Goal: Task Accomplishment & Management: Manage account settings

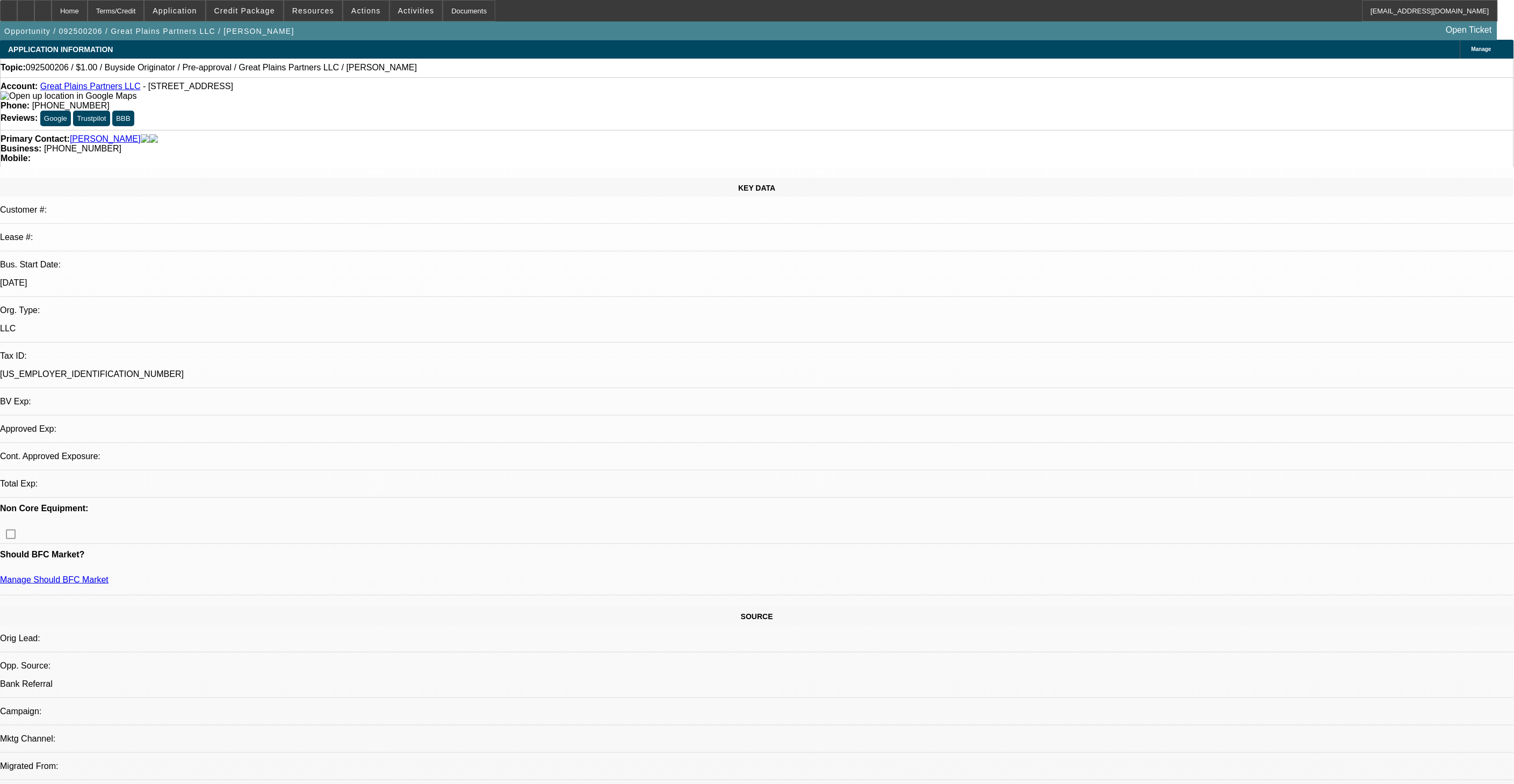
select select "0"
select select "2"
select select "0"
select select "6"
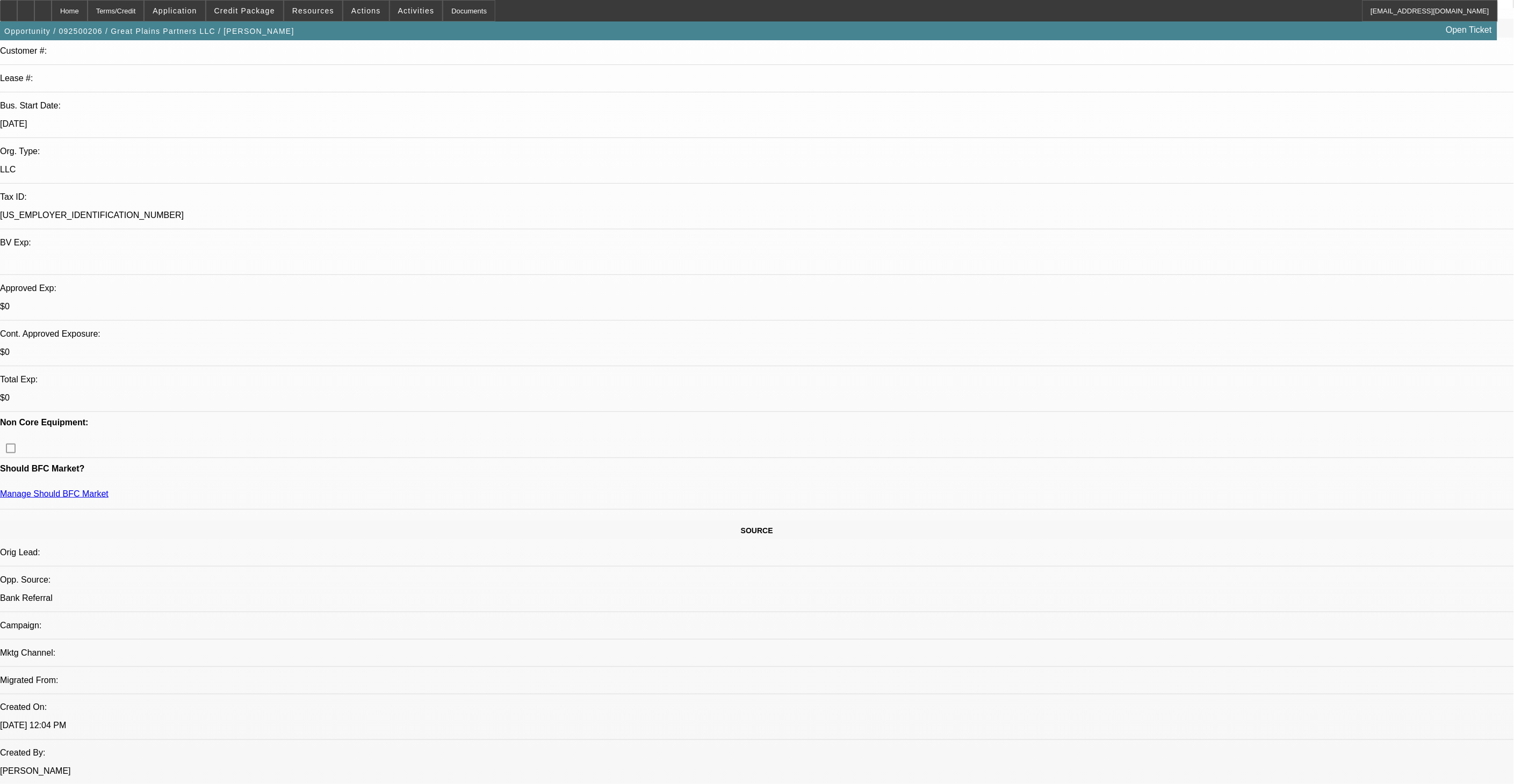
scroll to position [179, 0]
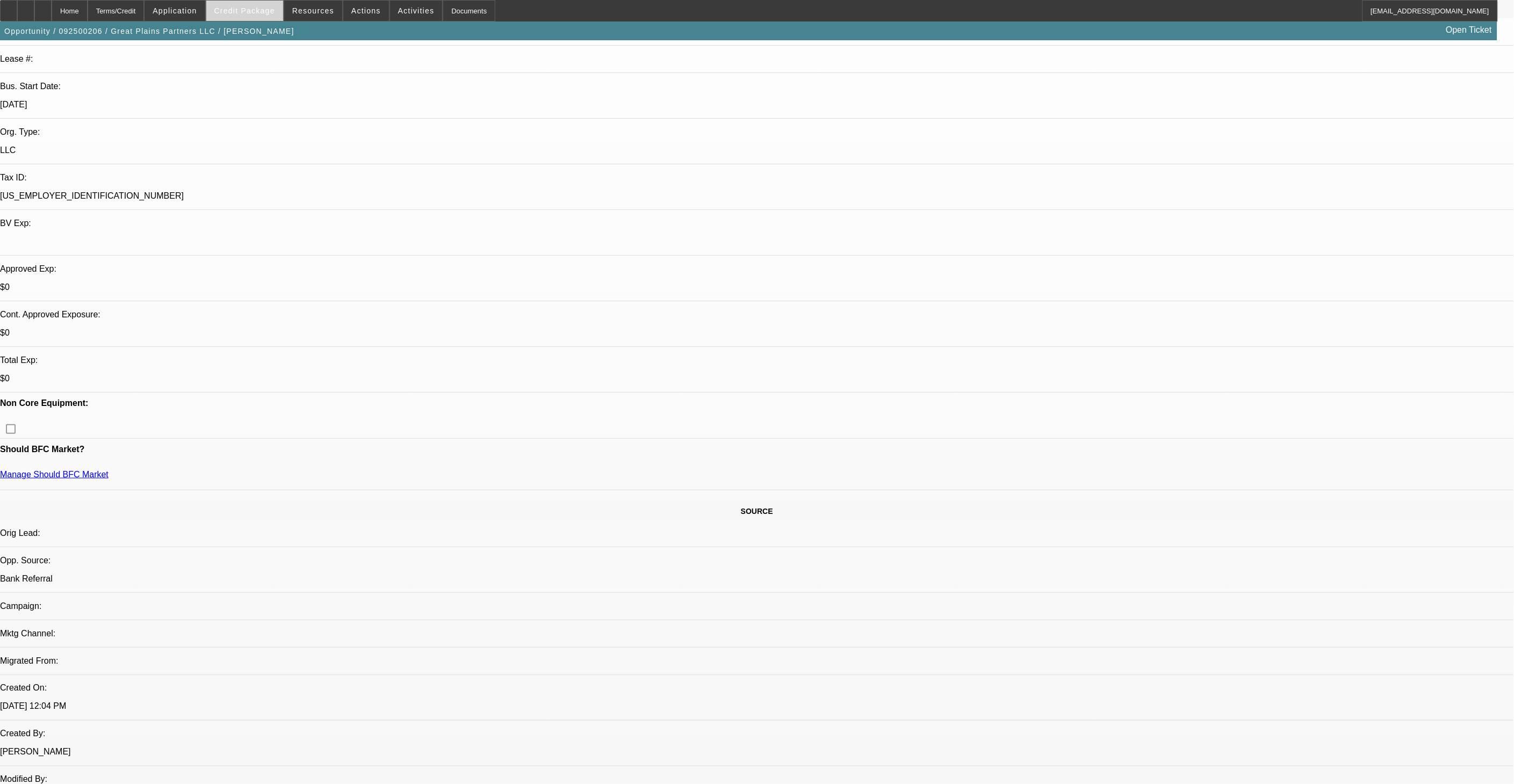
click at [265, 18] on span at bounding box center [244, 11] width 77 height 26
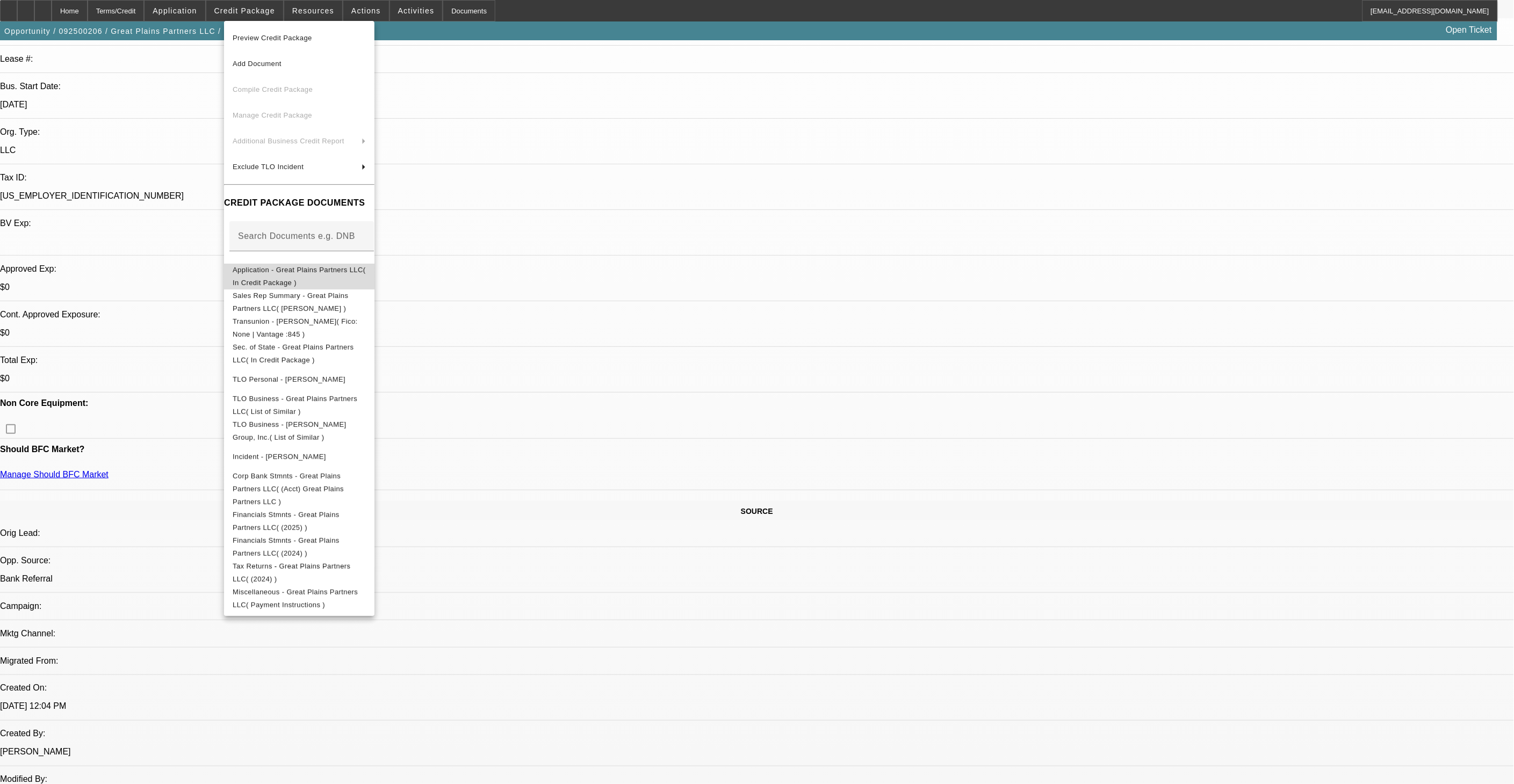
click at [353, 266] on span "Application - Great Plains Partners LLC( In Credit Package )" at bounding box center [299, 276] width 133 height 26
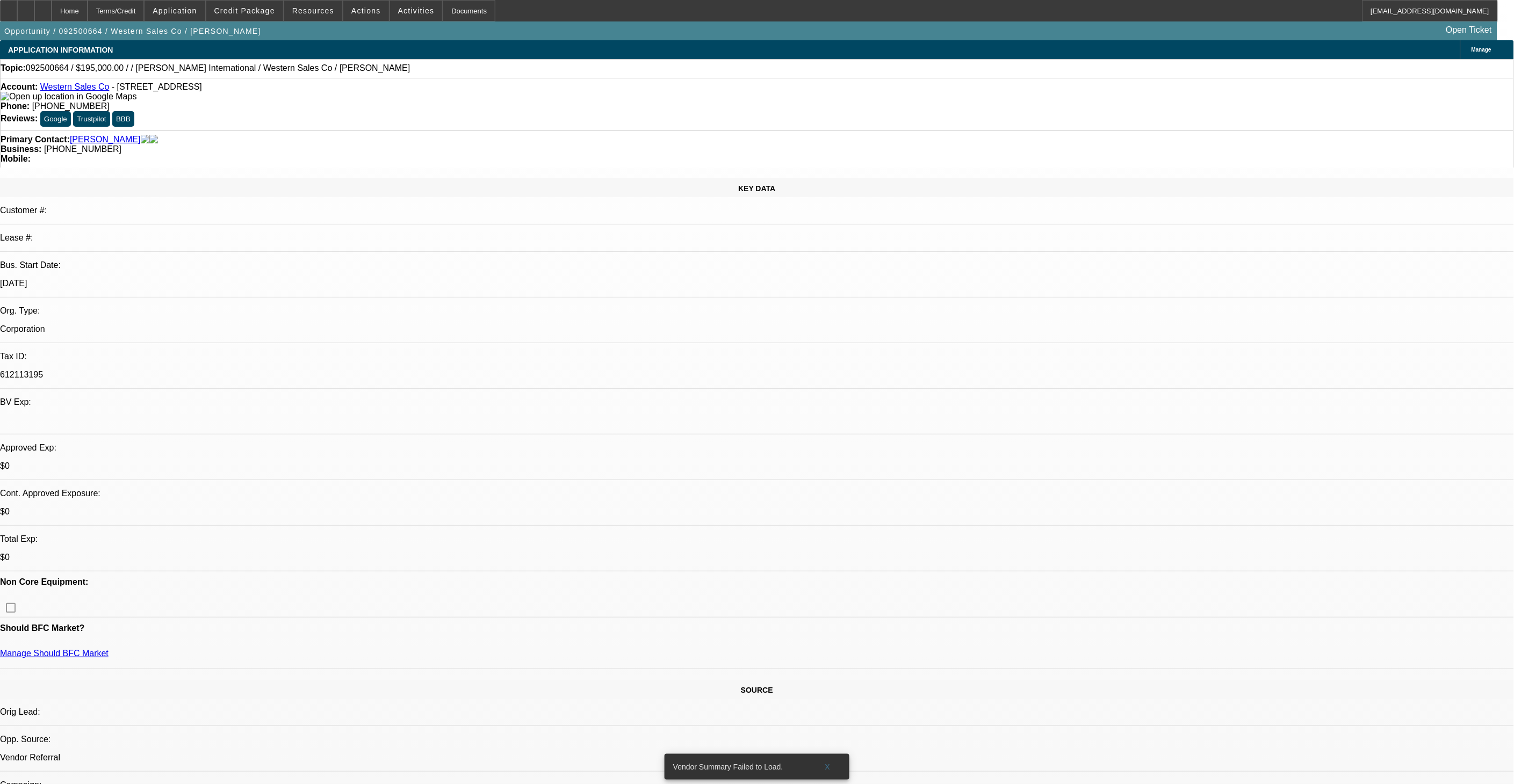
select select "0"
select select "2"
select select "0.1"
select select "1"
select select "2"
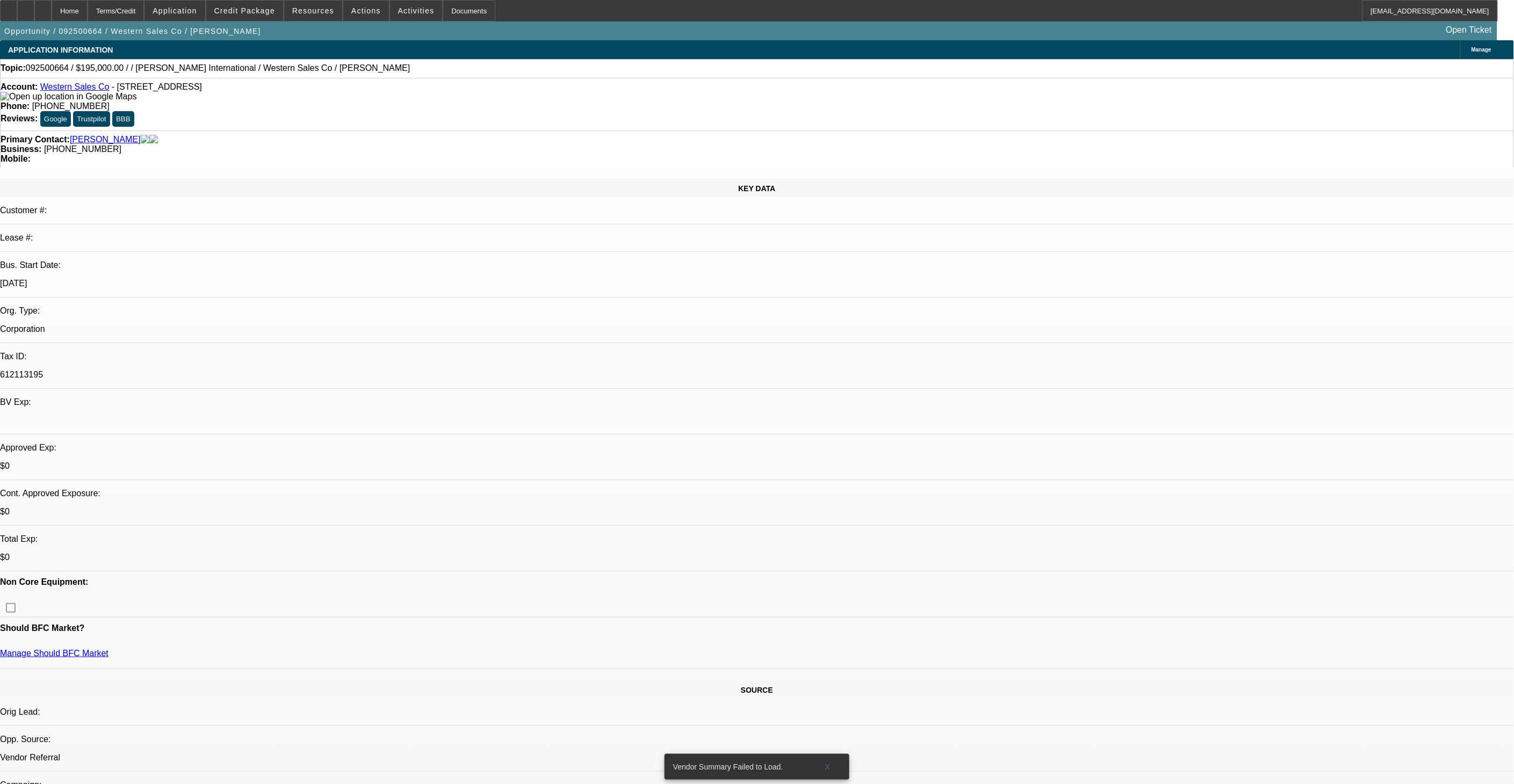
select select "4"
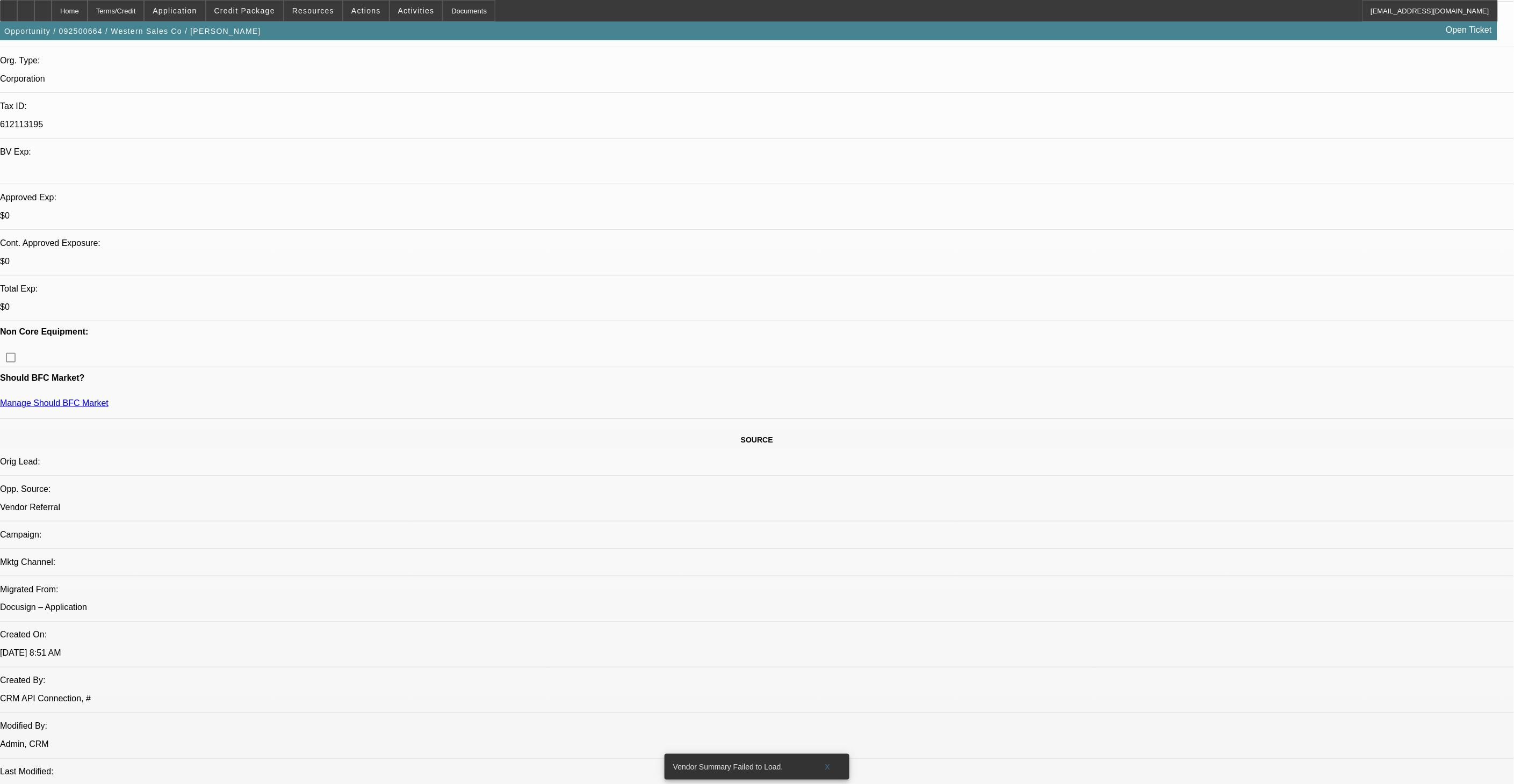
scroll to position [179, 0]
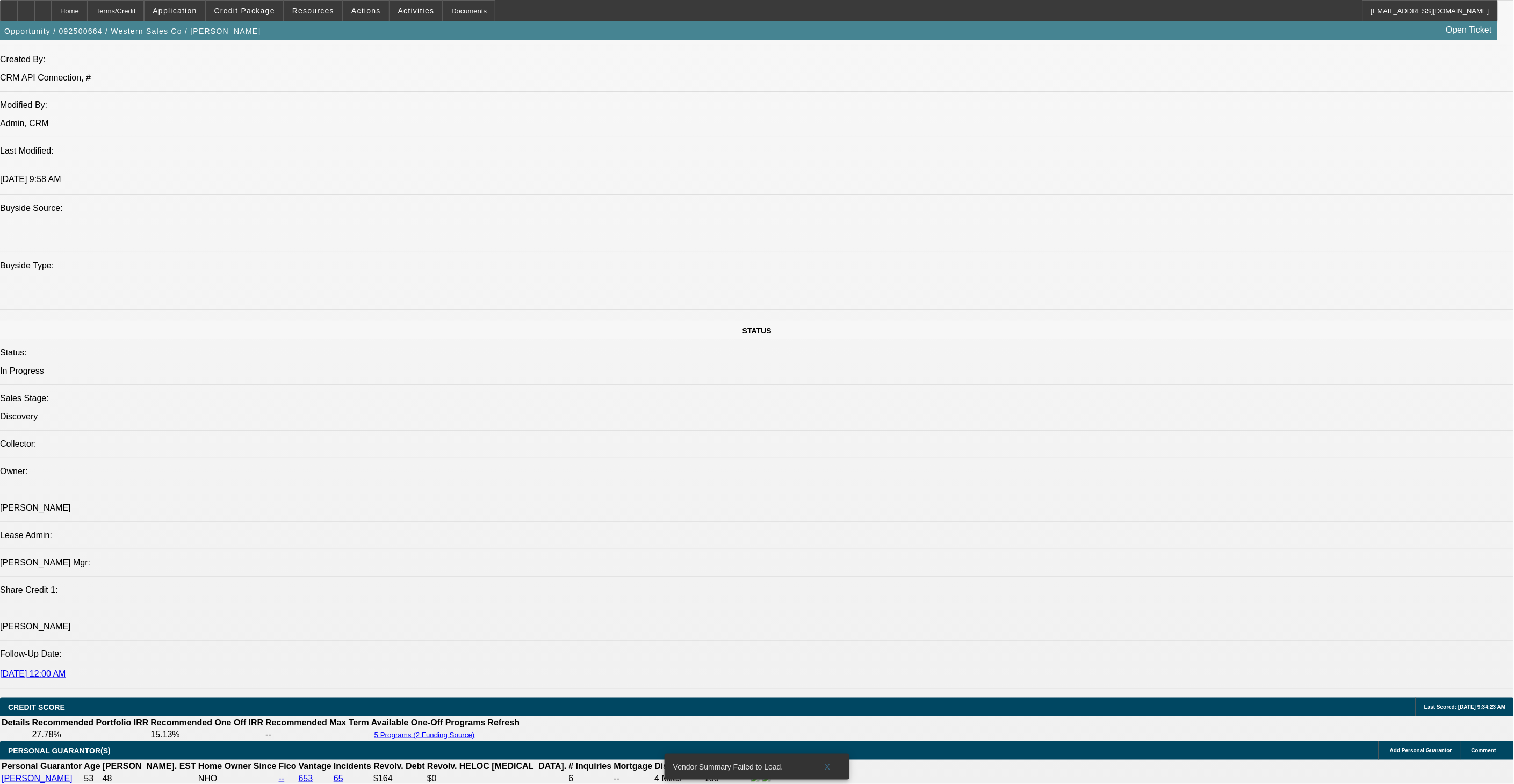
scroll to position [657, 0]
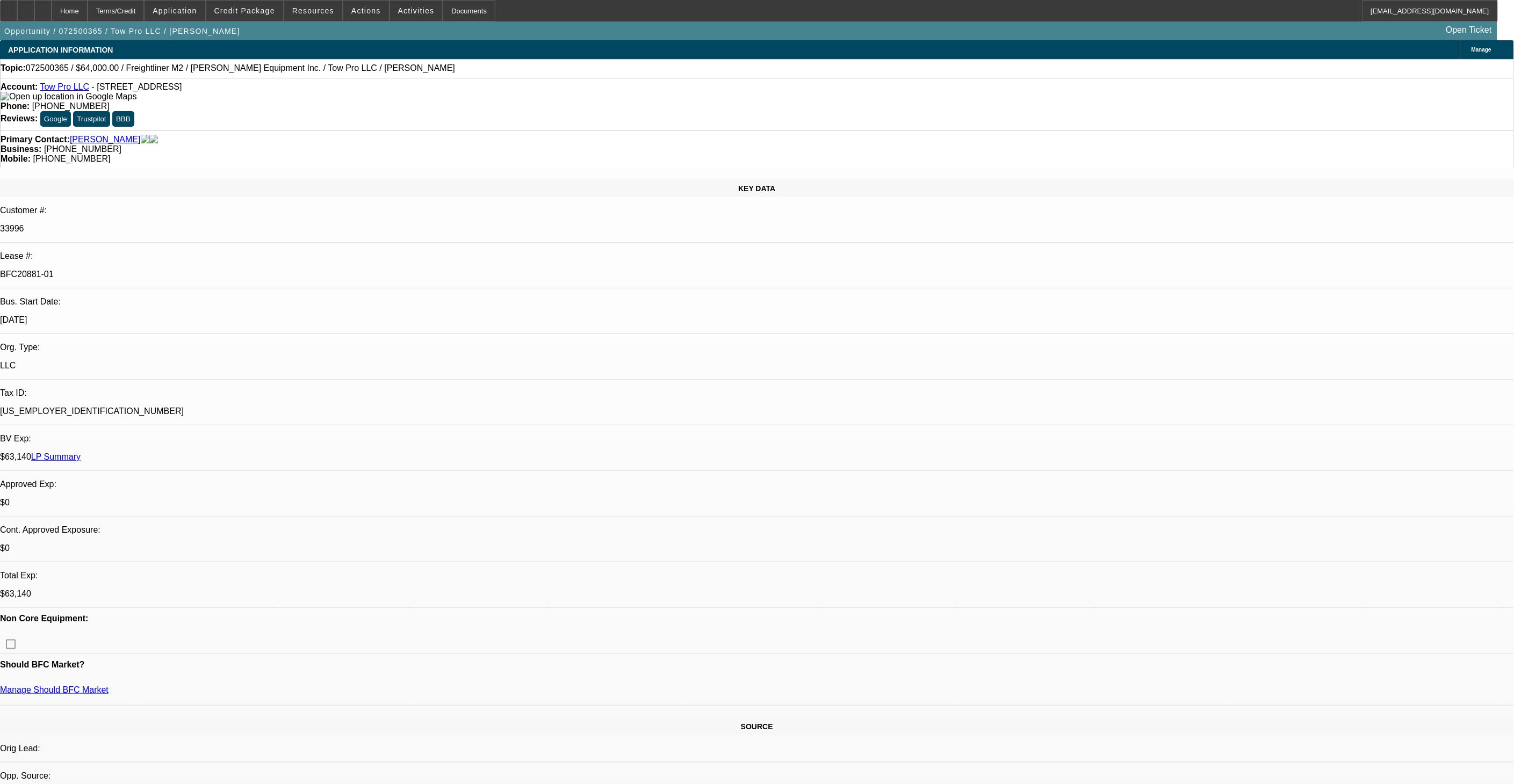
select select "0"
select select "2"
select select "0"
select select "2"
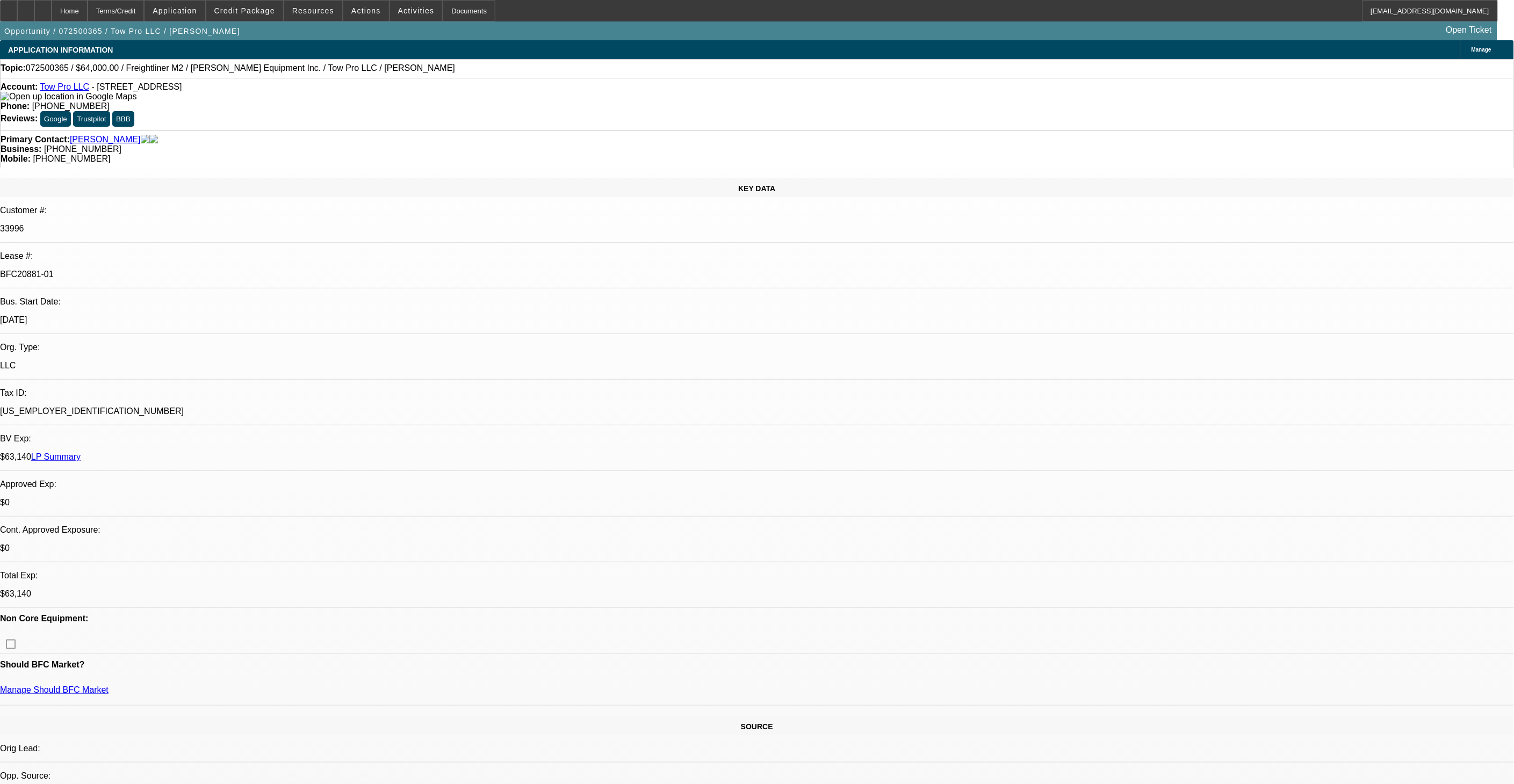
select select "0"
select select "0.15"
select select "2"
select select "0"
select select "0.15"
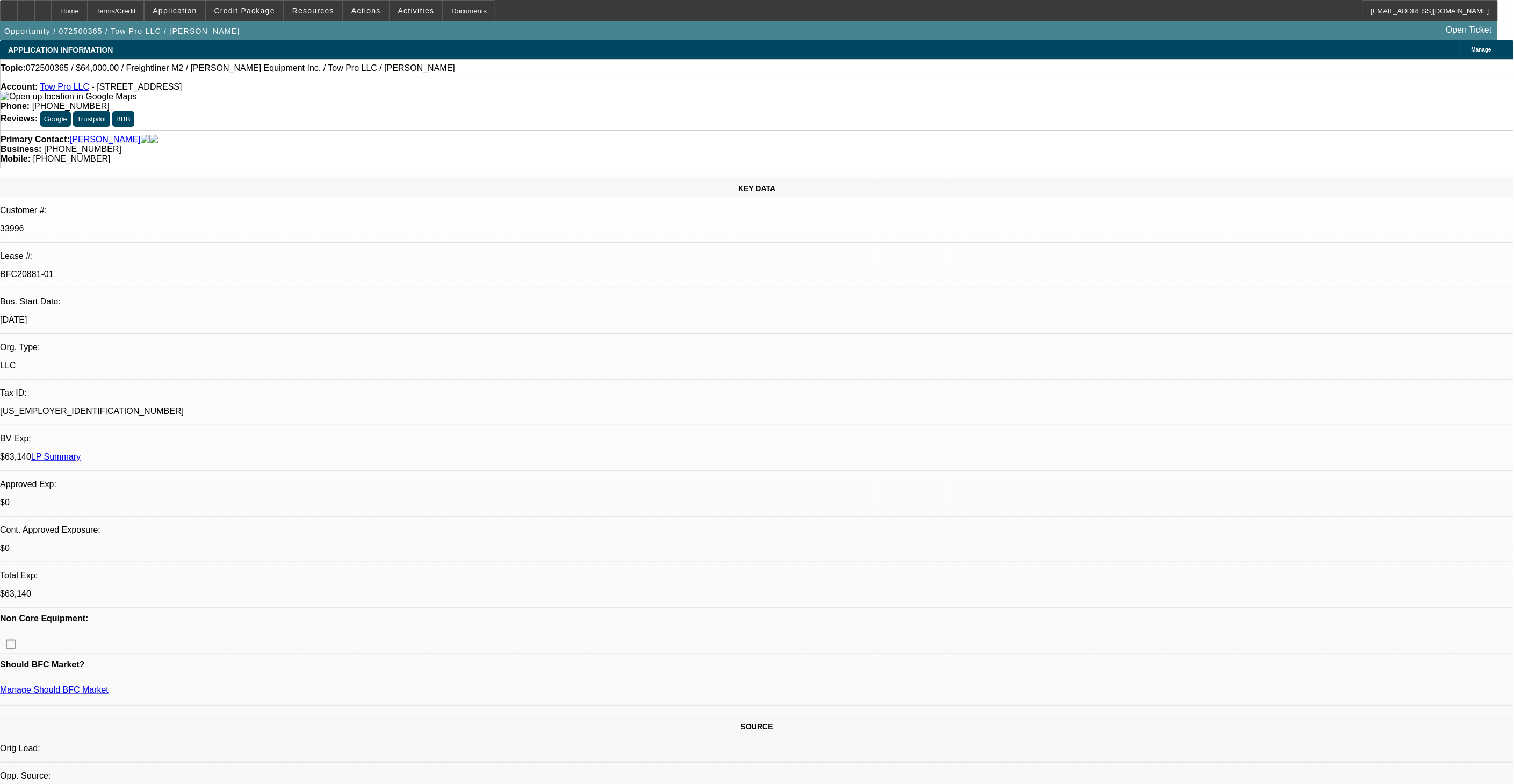
select select "2"
select select "0"
select select "1"
select select "2"
select select "6"
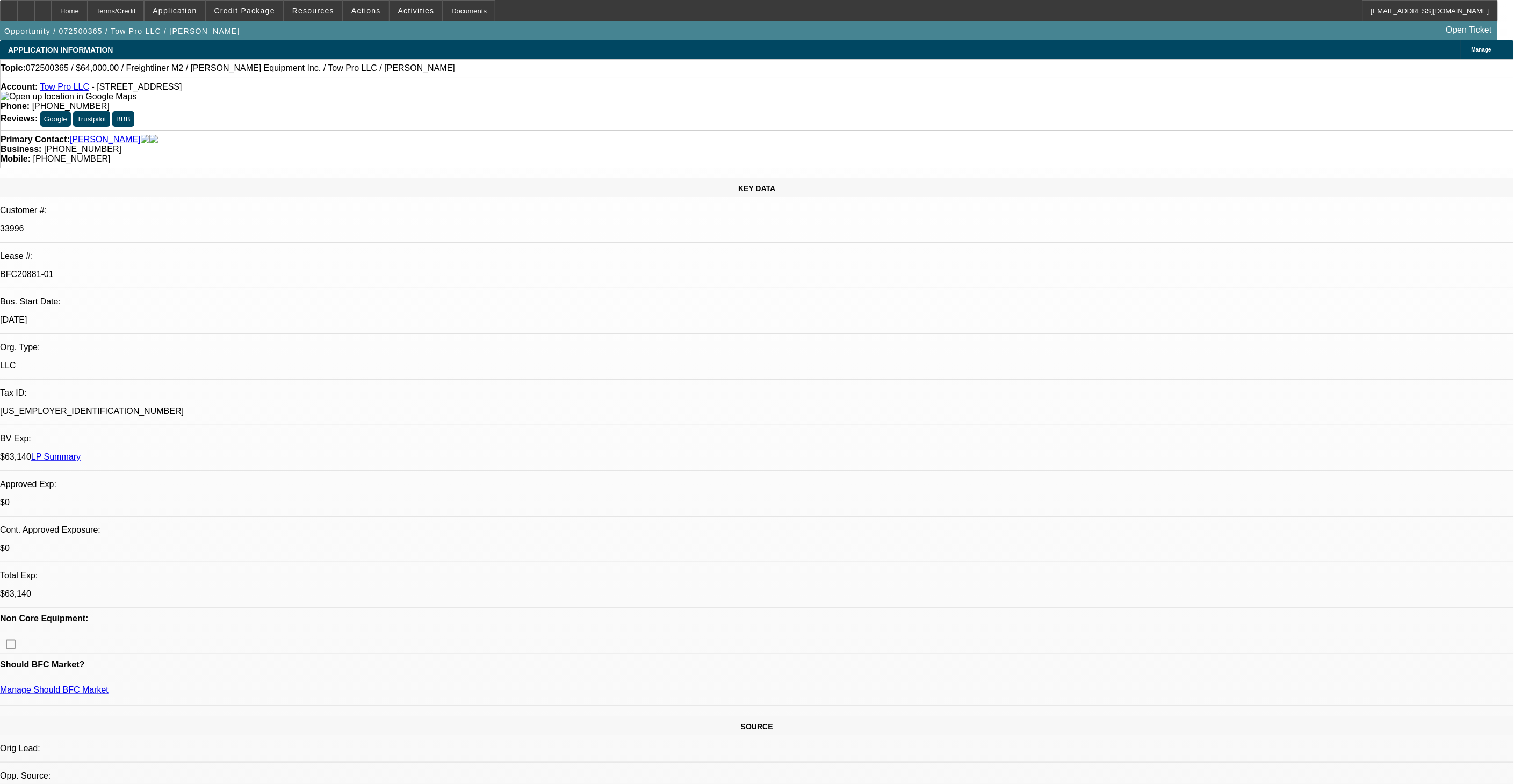
select select "1"
select select "2"
select select "6"
select select "1"
select select "2"
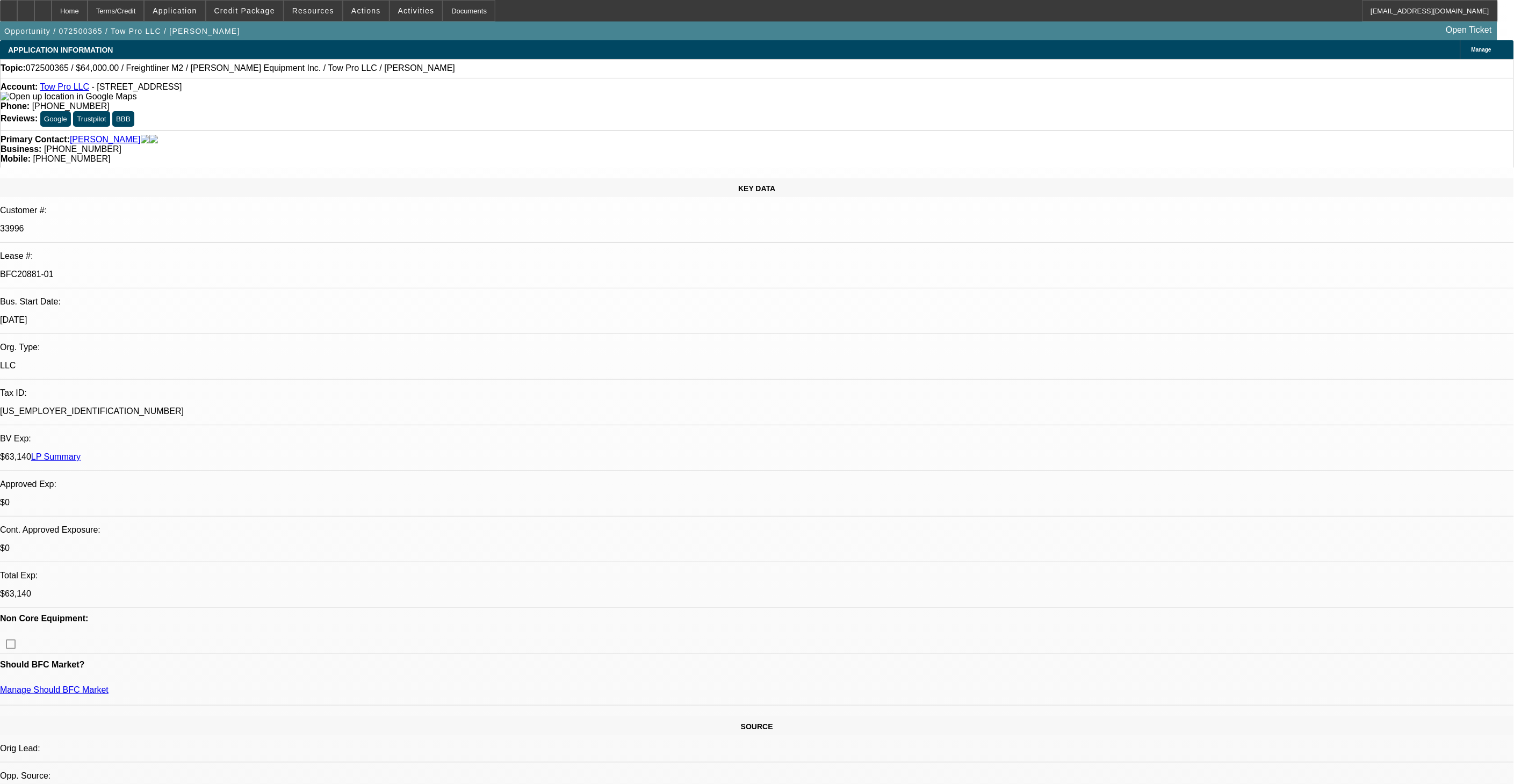
select select "6"
select select "1"
select select "2"
select select "6"
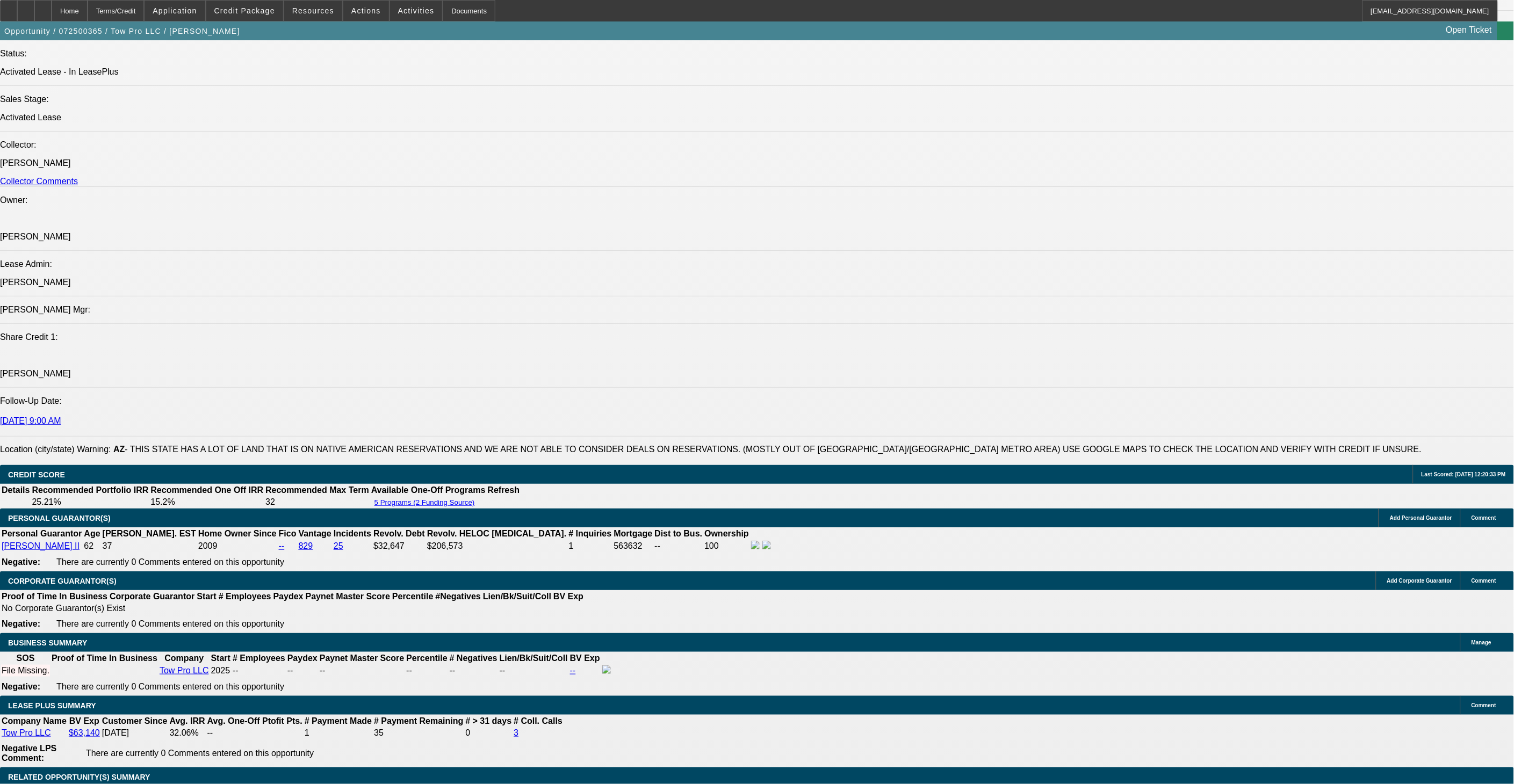
scroll to position [1253, 0]
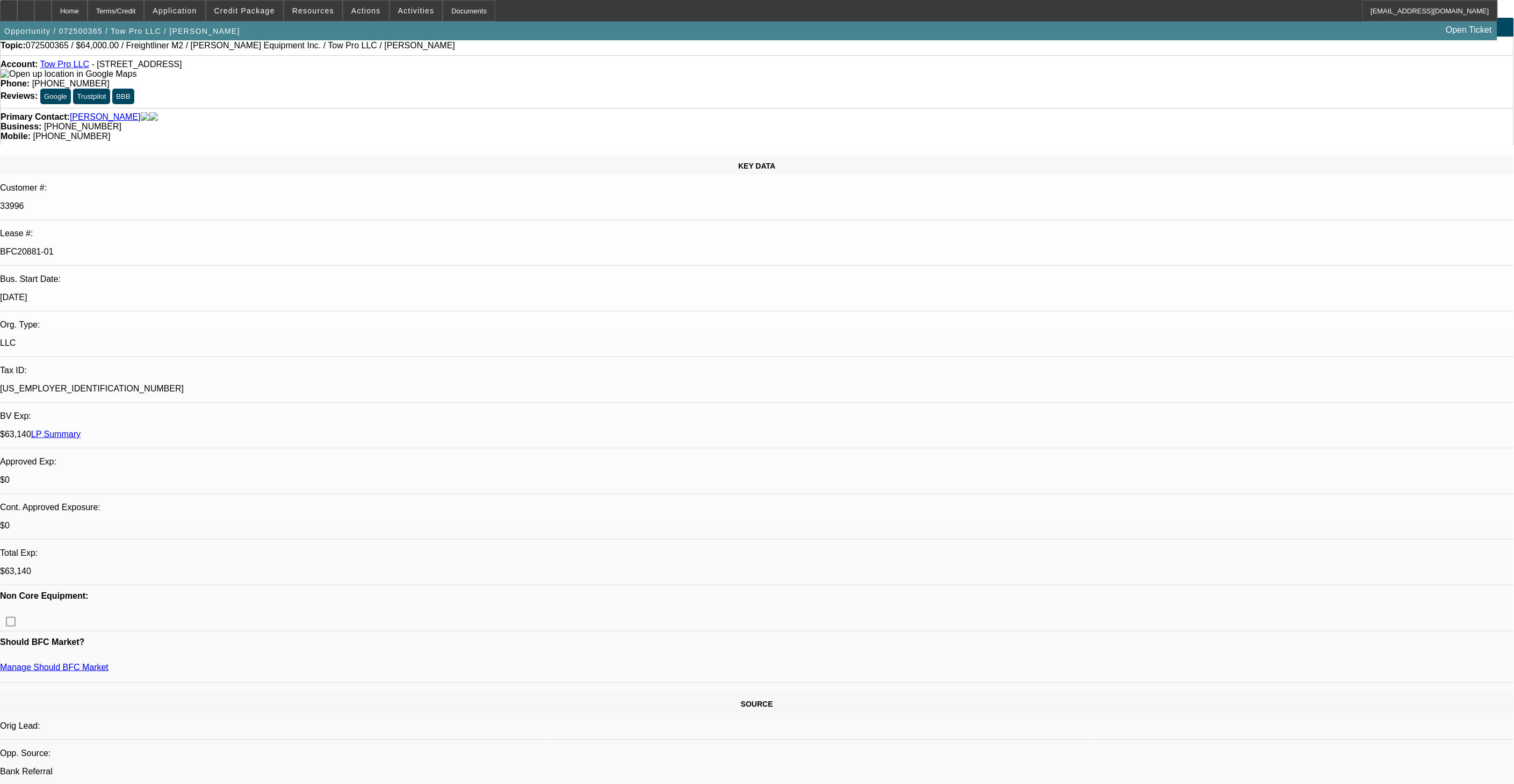
scroll to position [0, 0]
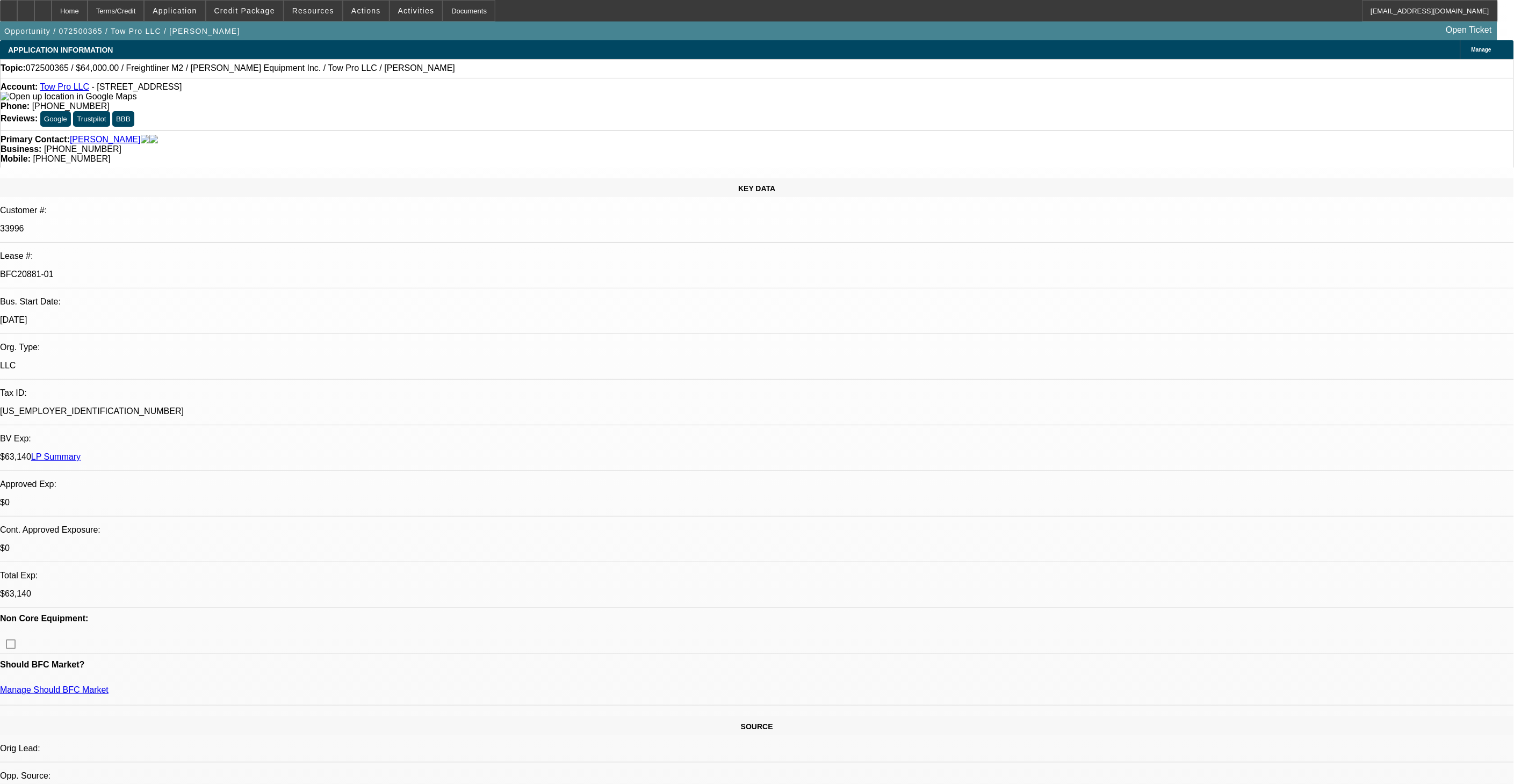
type input "epo"
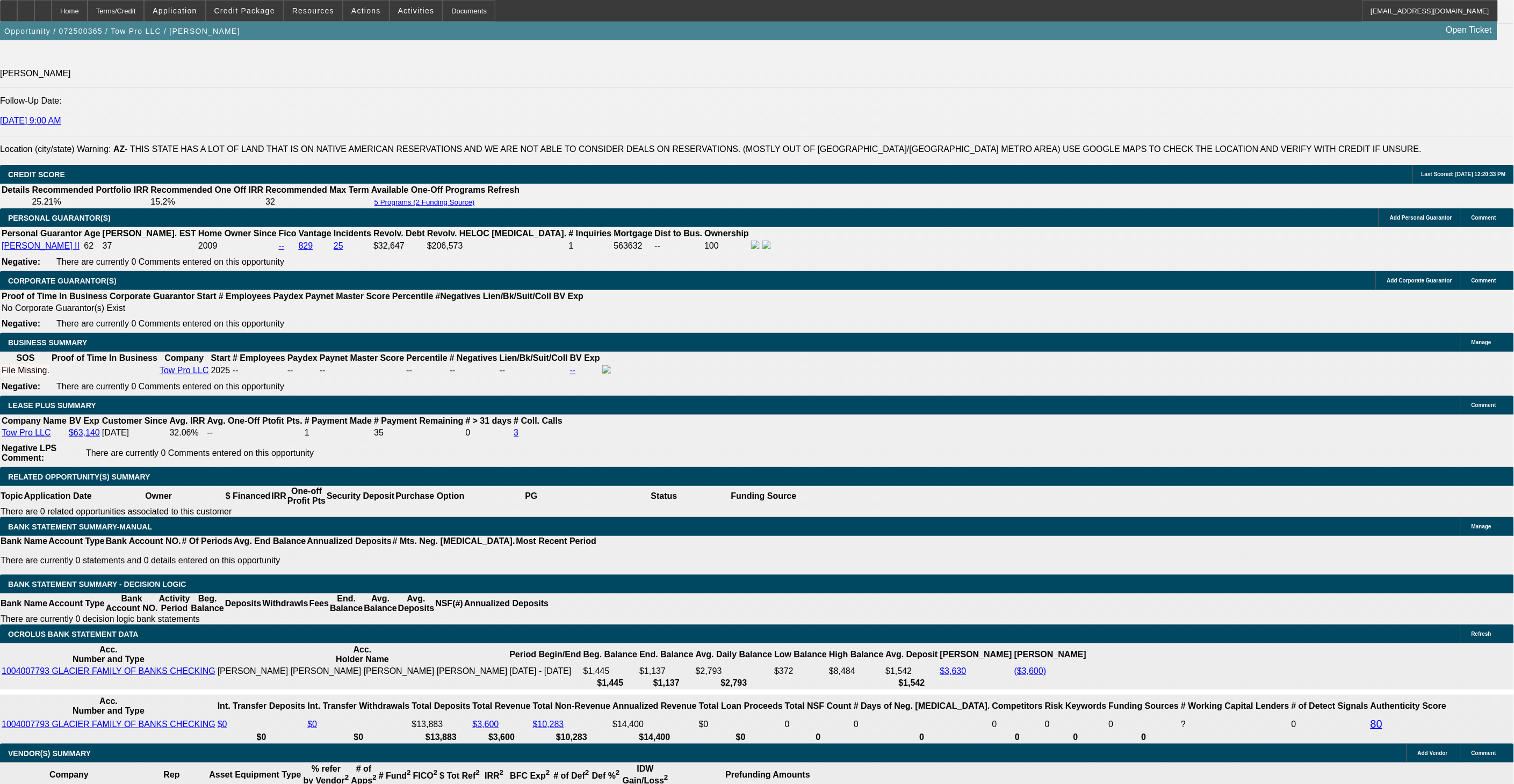
scroll to position [1705, 0]
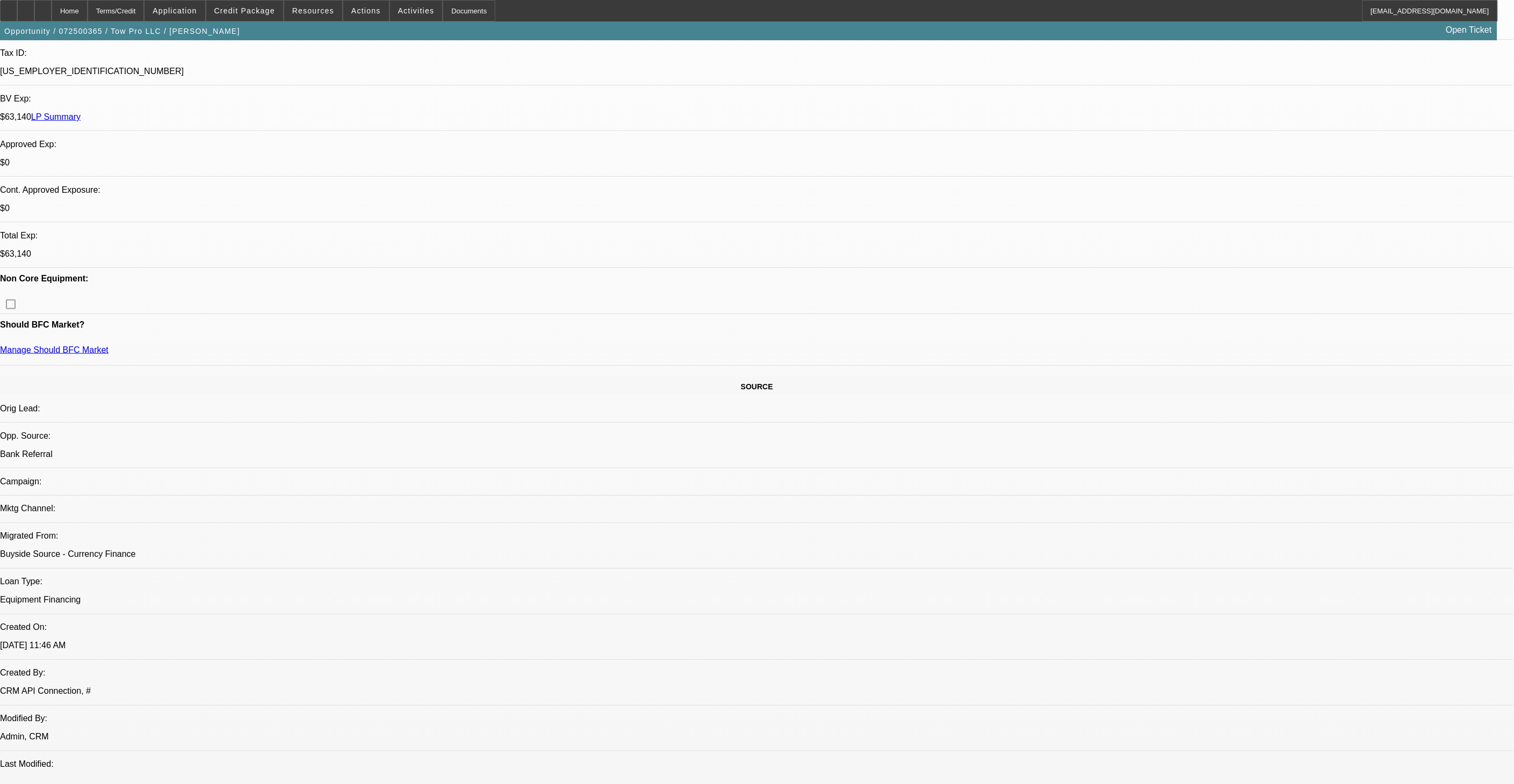
scroll to position [94, 0]
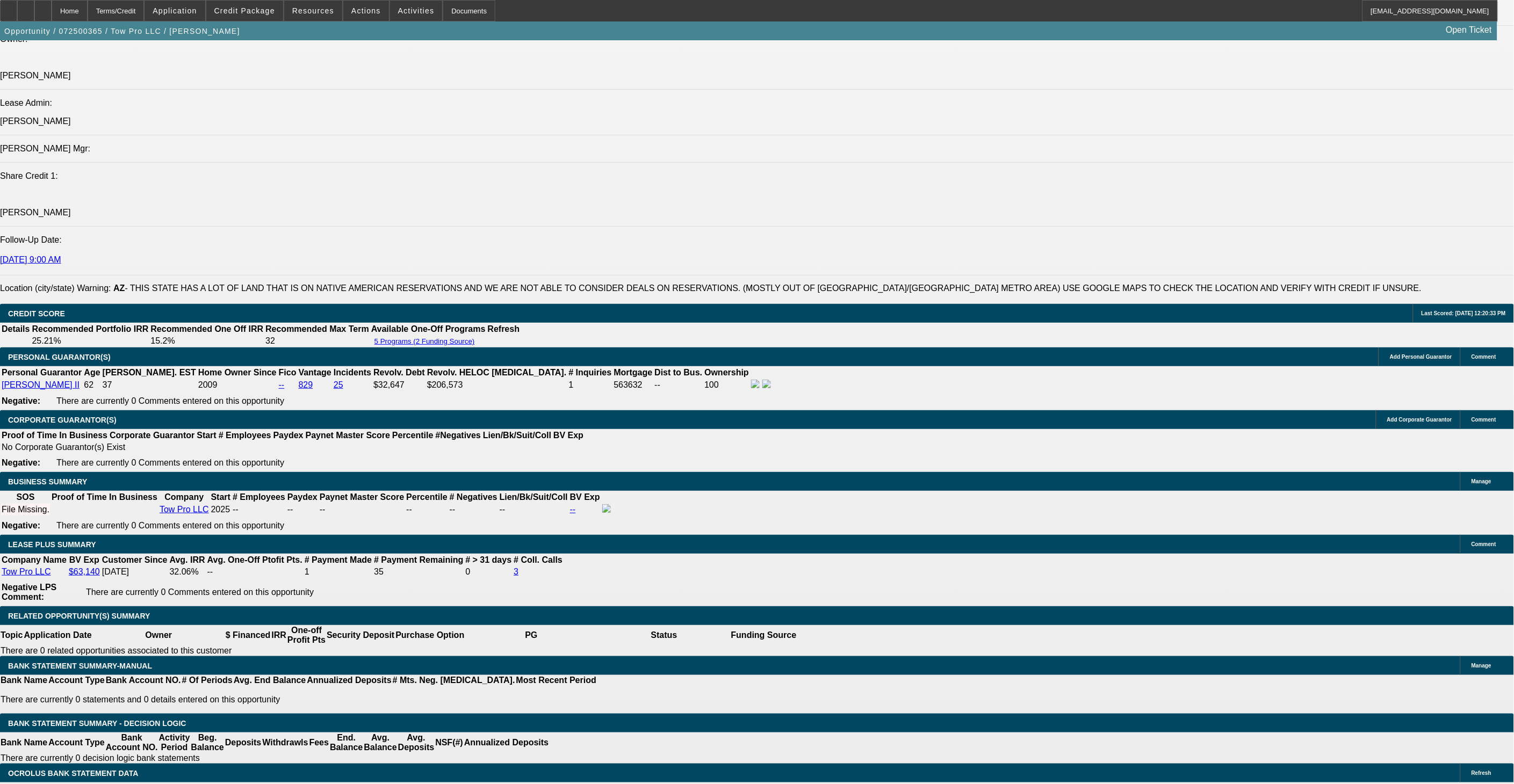
scroll to position [1431, 0]
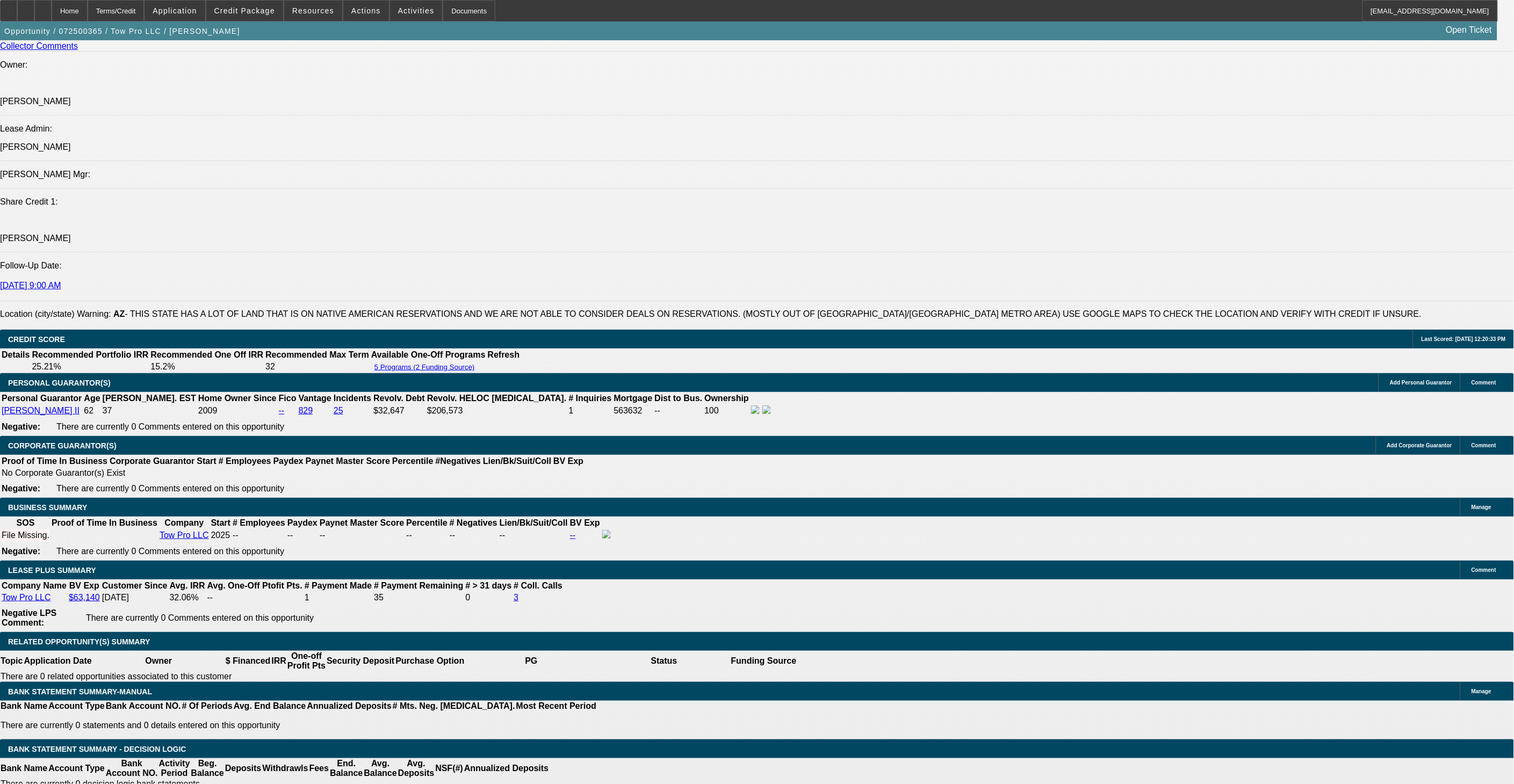
scroll to position [1491, 0]
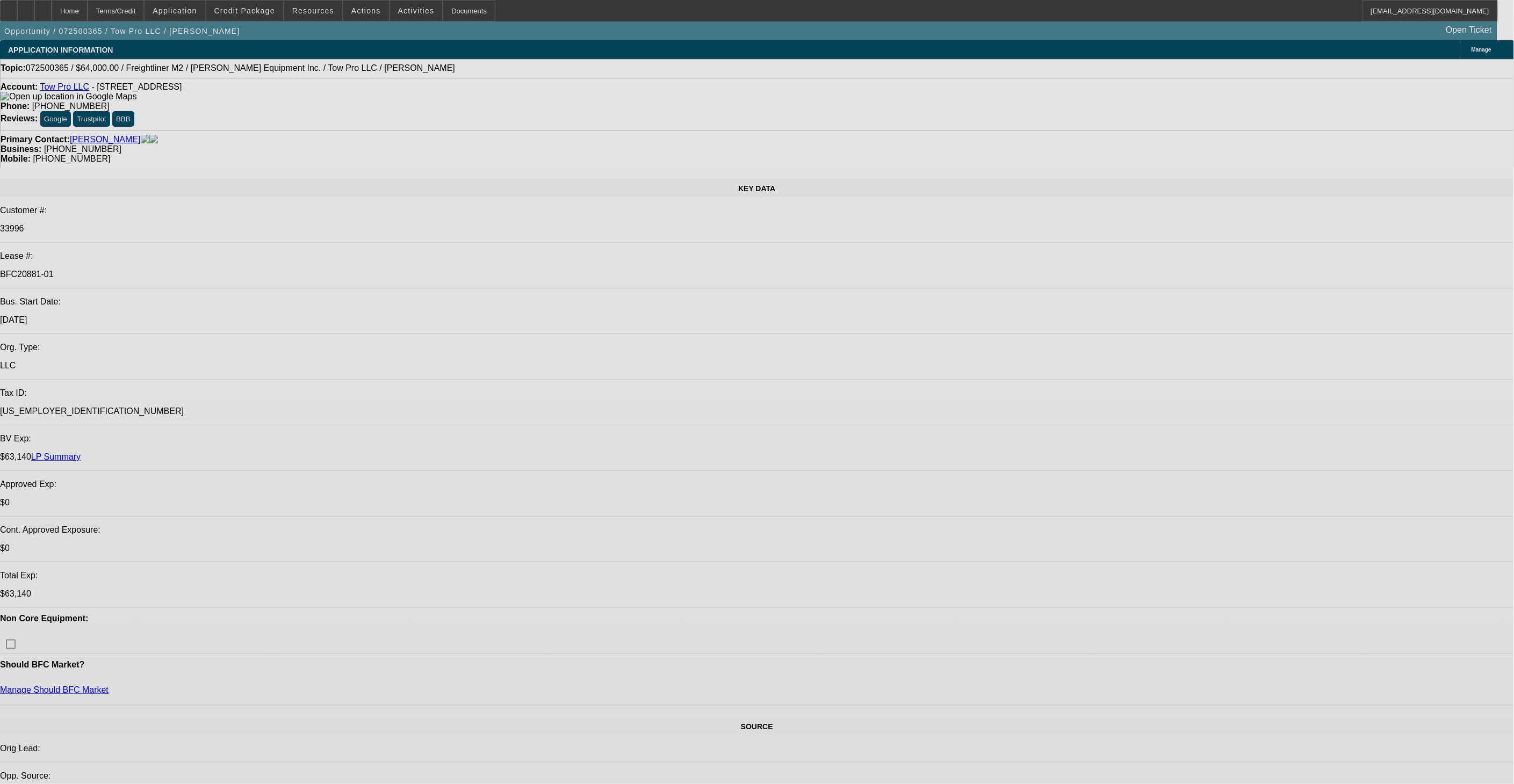
select select "0"
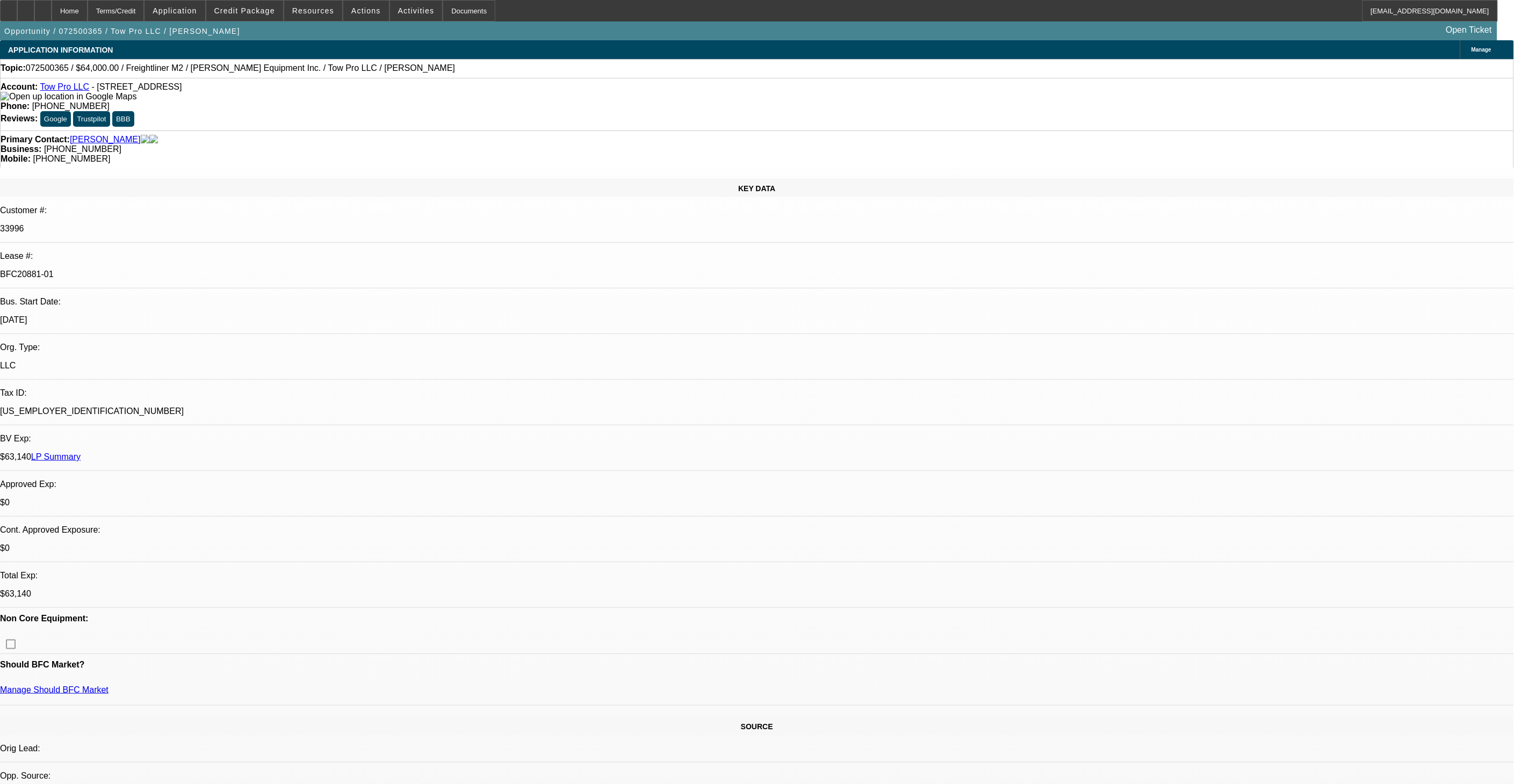
select select "2"
select select "0"
select select "2"
select select "0"
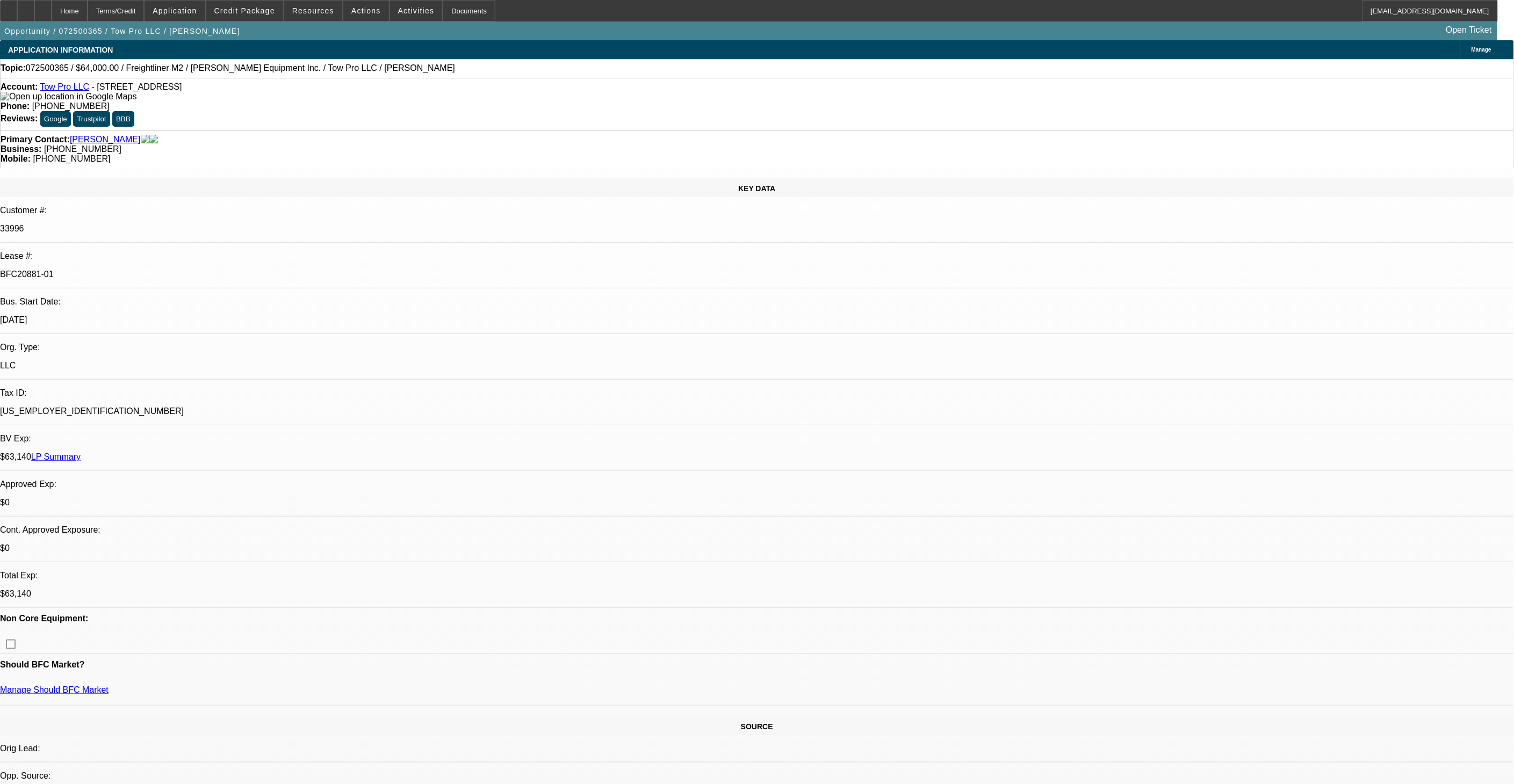
select select "0.15"
select select "2"
select select "0"
select select "0.15"
select select "2"
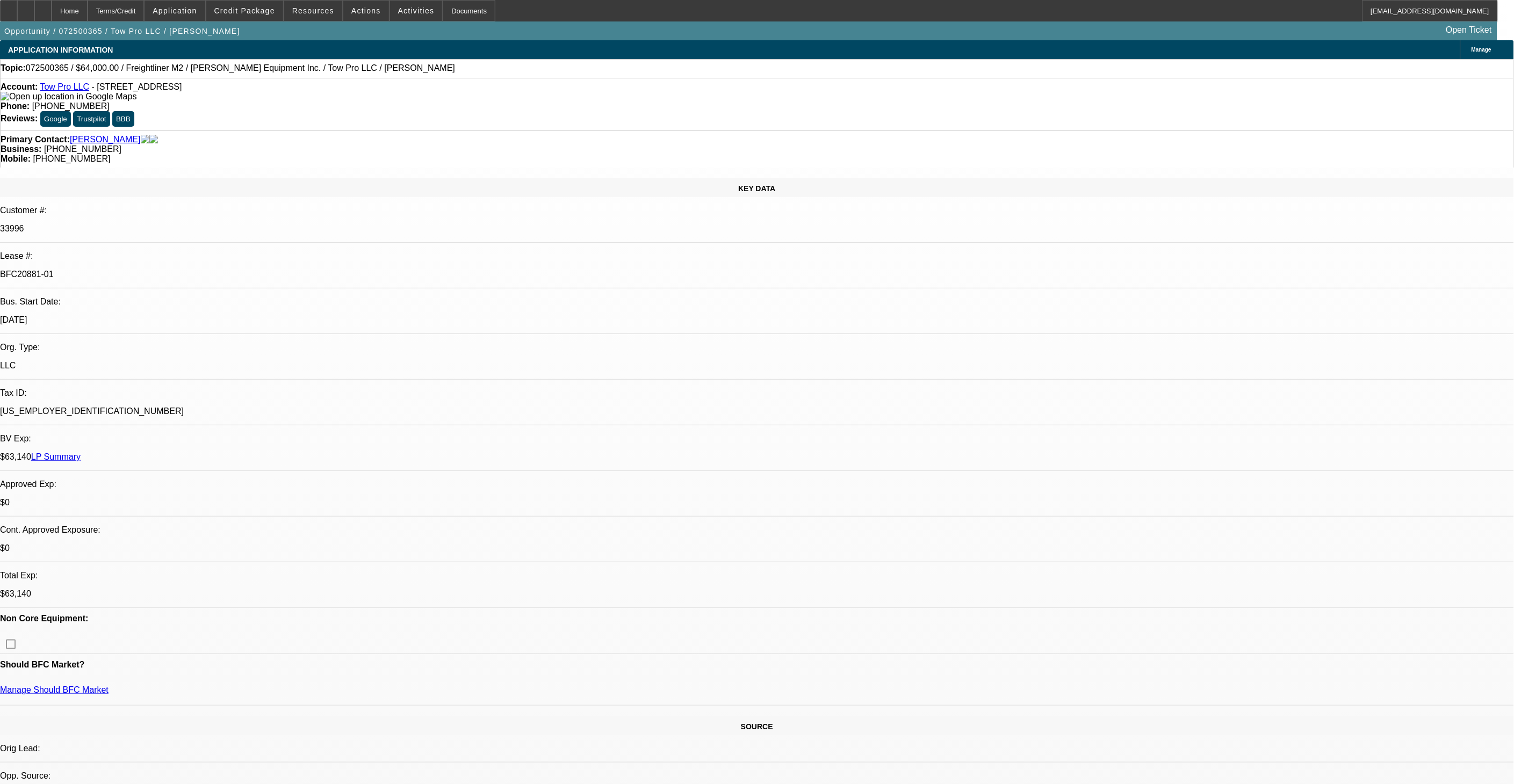
select select "0"
select select "1"
select select "2"
select select "6"
select select "1"
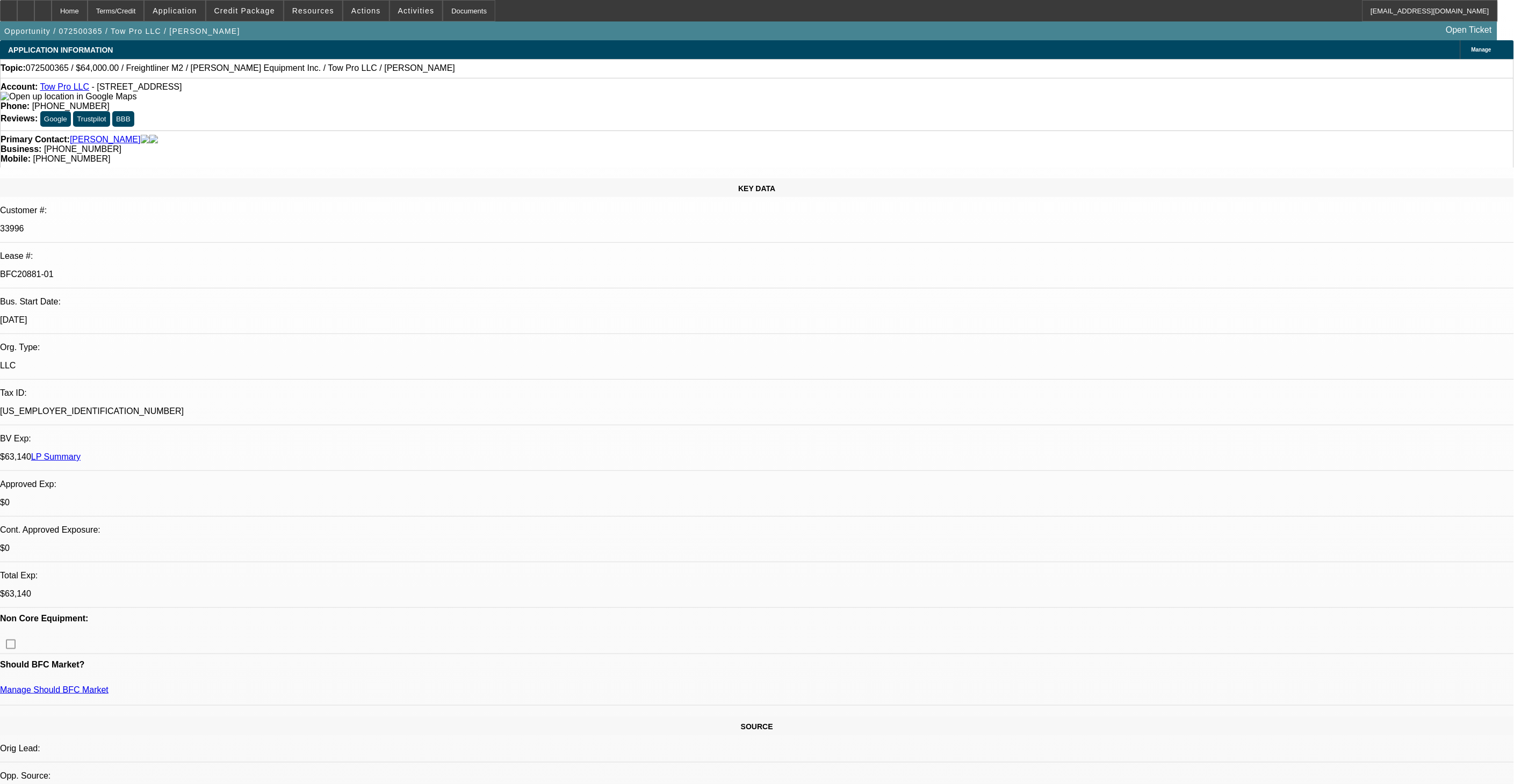
select select "2"
select select "6"
select select "1"
select select "2"
select select "6"
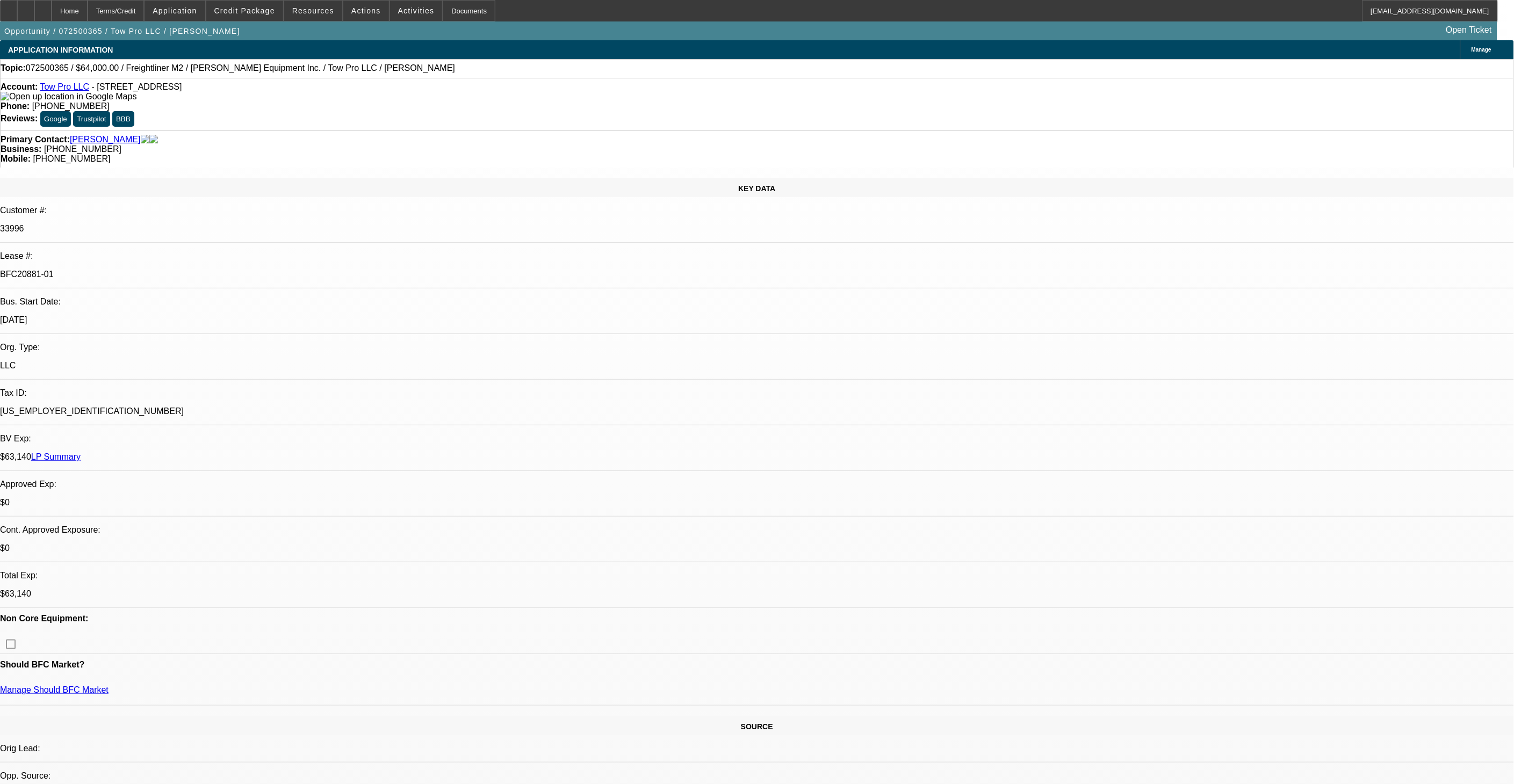
select select "1"
select select "2"
select select "6"
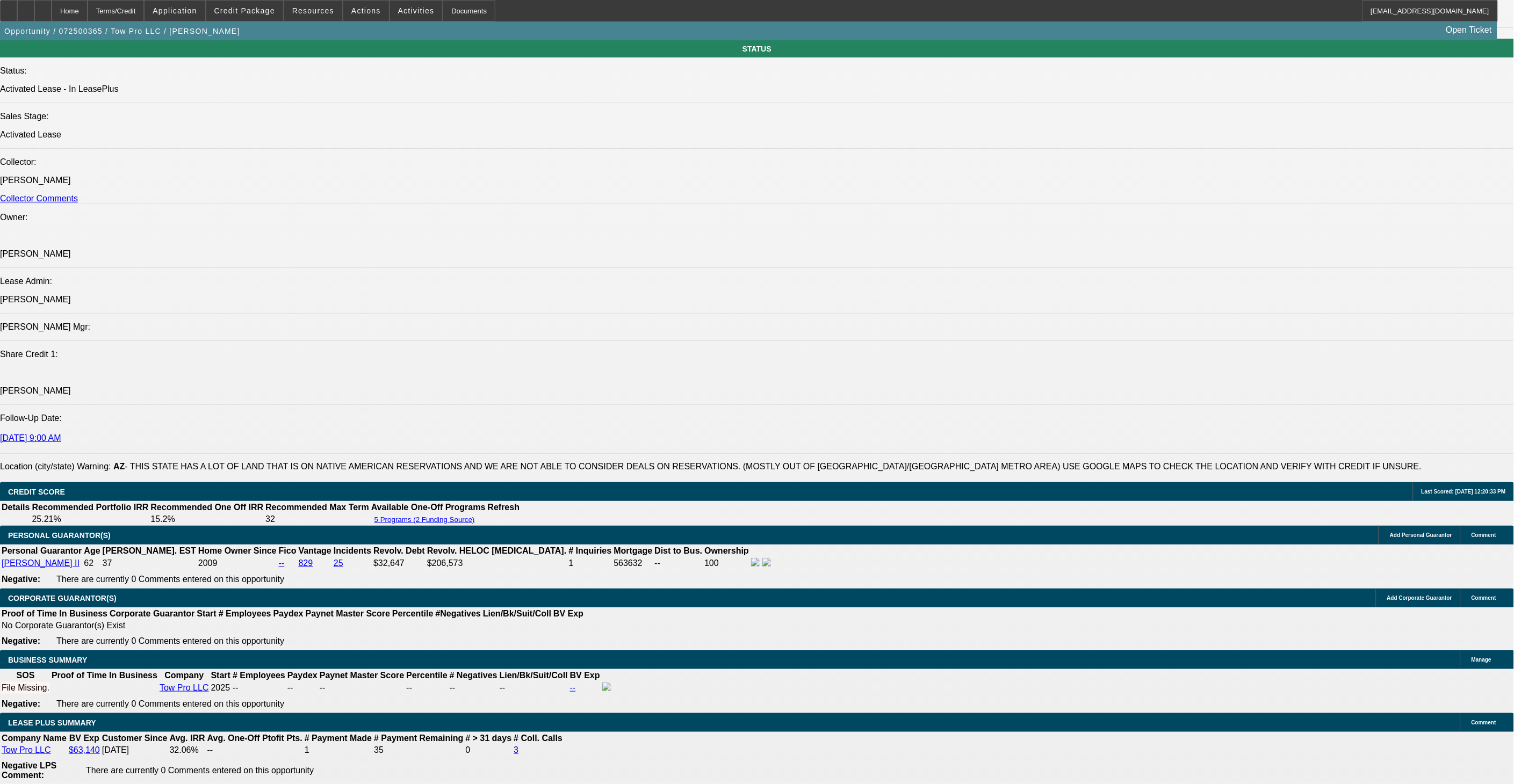
scroll to position [1345, 0]
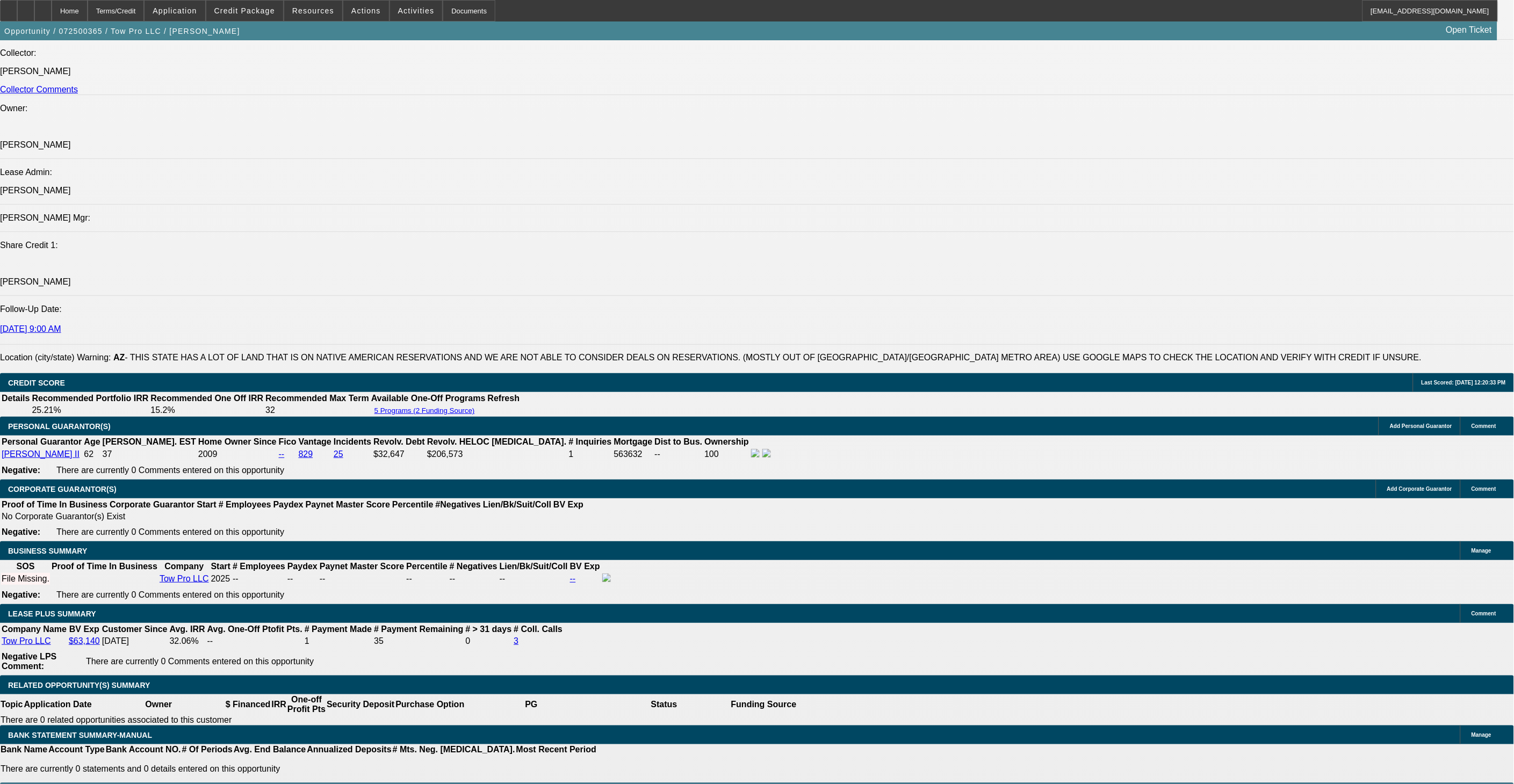
drag, startPoint x: 850, startPoint y: 494, endPoint x: 847, endPoint y: 485, distance: 9.5
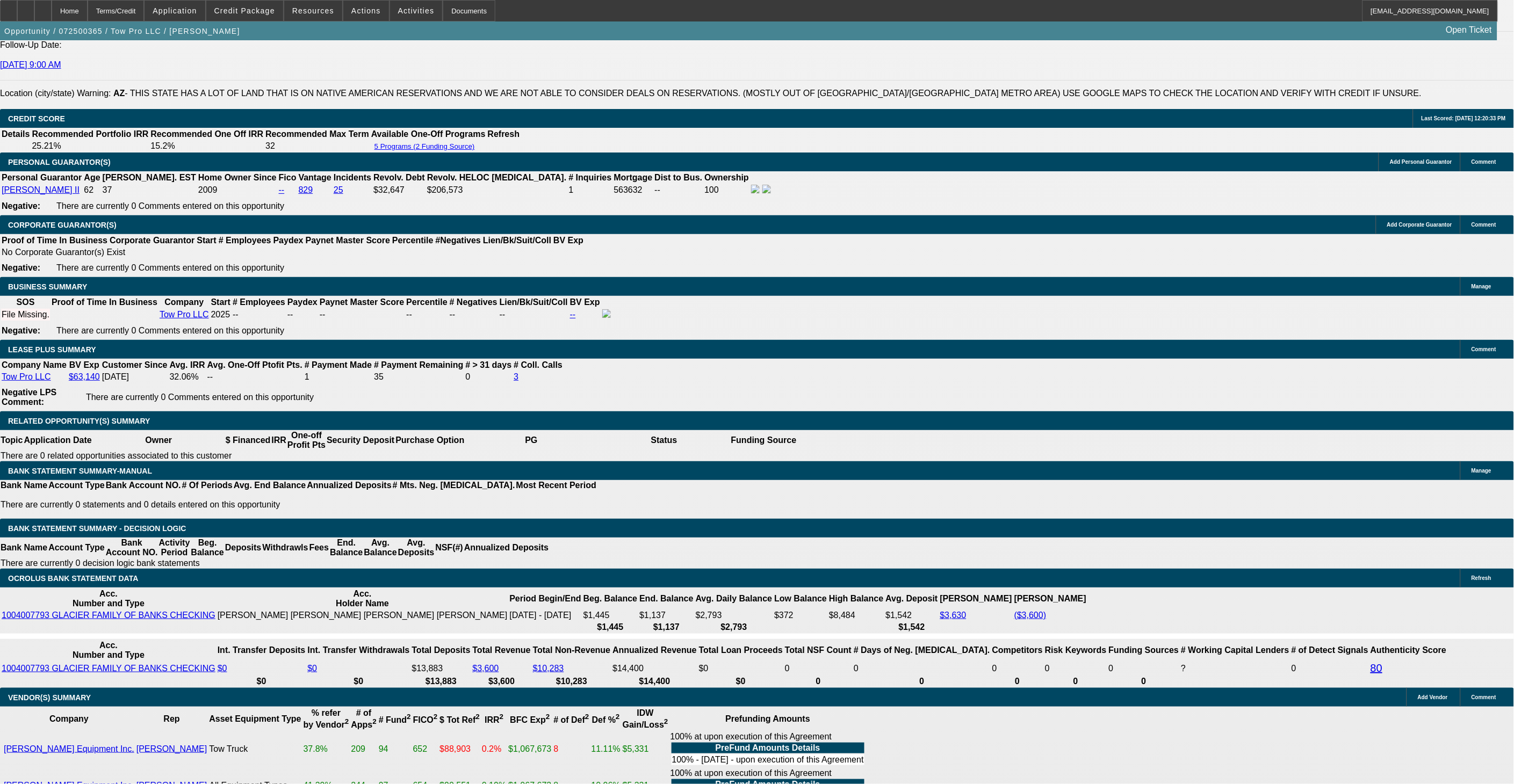
scroll to position [1703, 0]
